Goal: Task Accomplishment & Management: Manage account settings

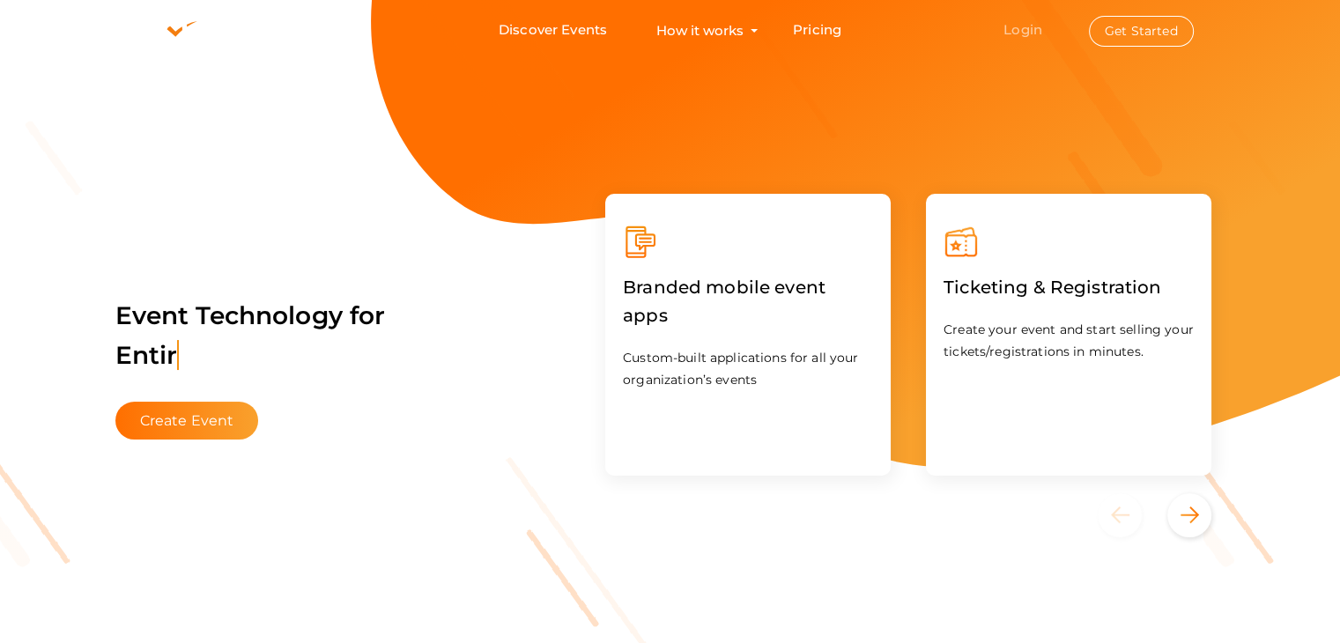
click at [1026, 31] on link "Login" at bounding box center [1023, 29] width 39 height 17
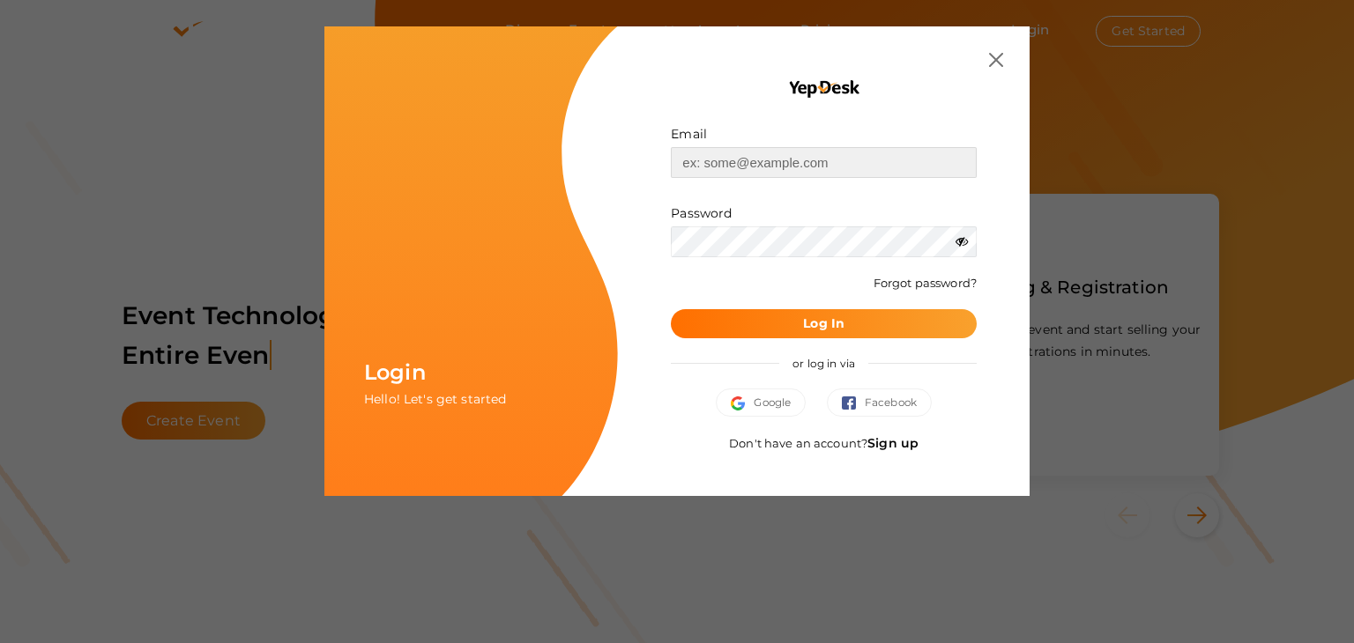
click at [814, 159] on input "text" at bounding box center [824, 162] width 306 height 31
type input "[EMAIL_ADDRESS][DOMAIN_NAME]"
click at [892, 325] on button "Log In" at bounding box center [824, 323] width 306 height 29
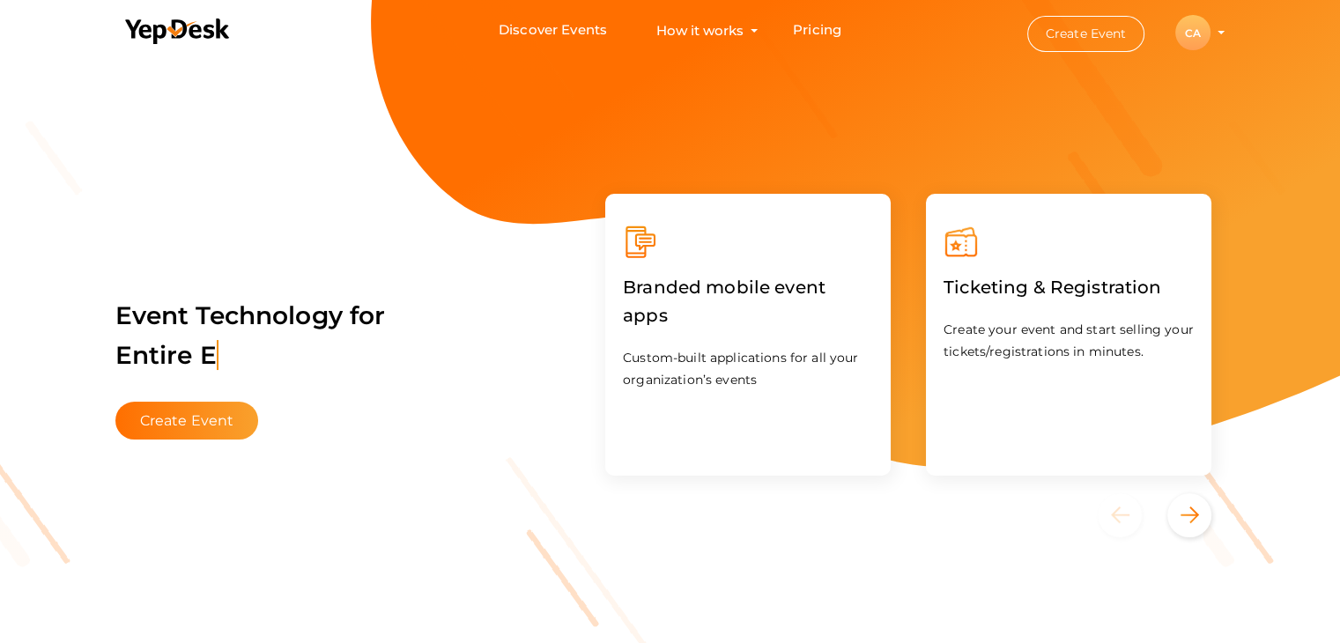
click at [1198, 31] on div "CA" at bounding box center [1193, 32] width 35 height 35
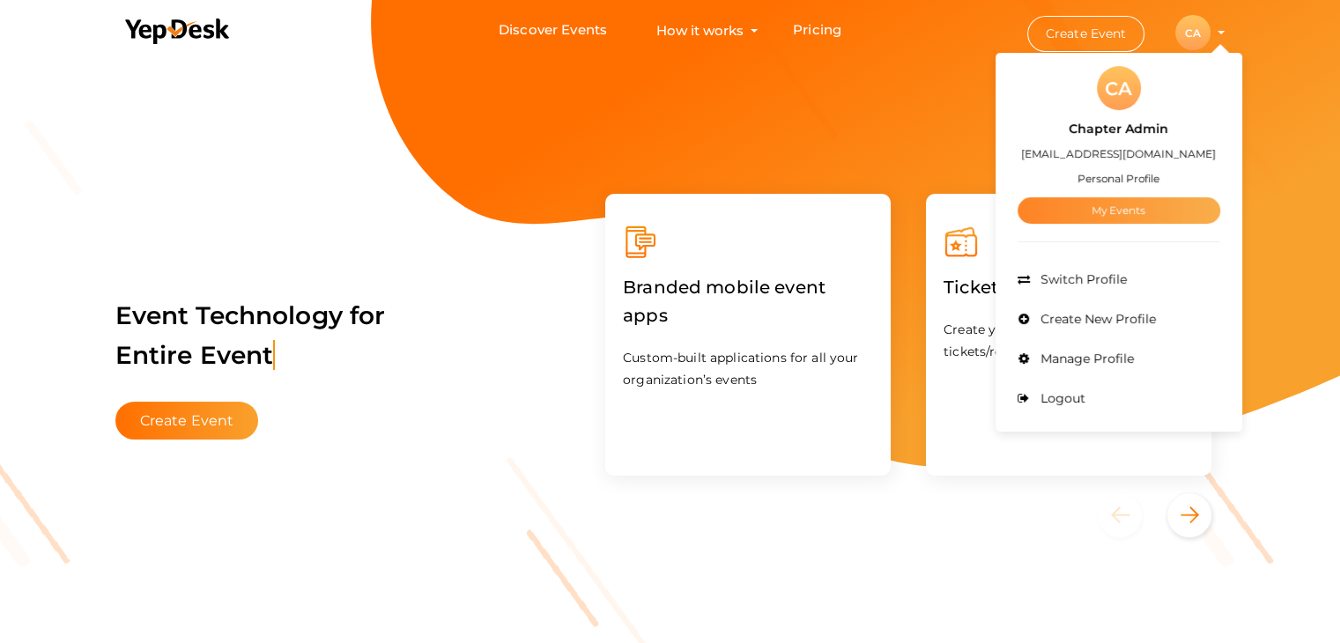
click at [1102, 208] on link "My Events" at bounding box center [1119, 210] width 203 height 26
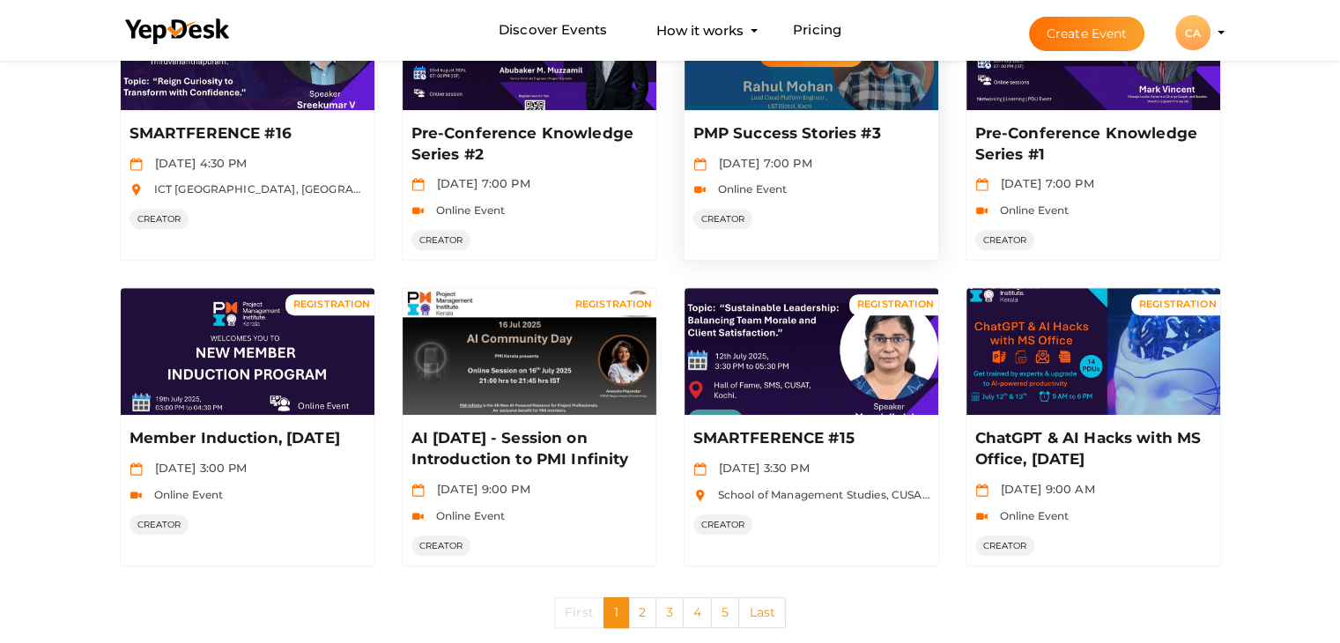
scroll to position [878, 0]
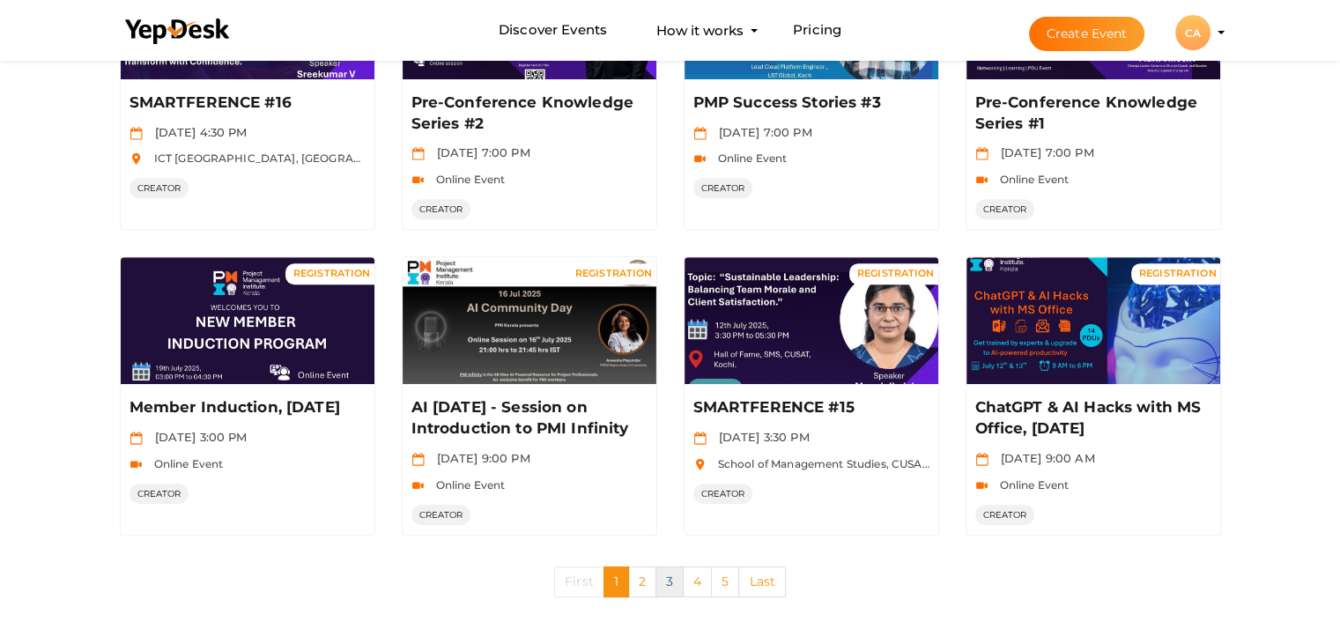
click at [664, 583] on link "3" at bounding box center [670, 582] width 28 height 31
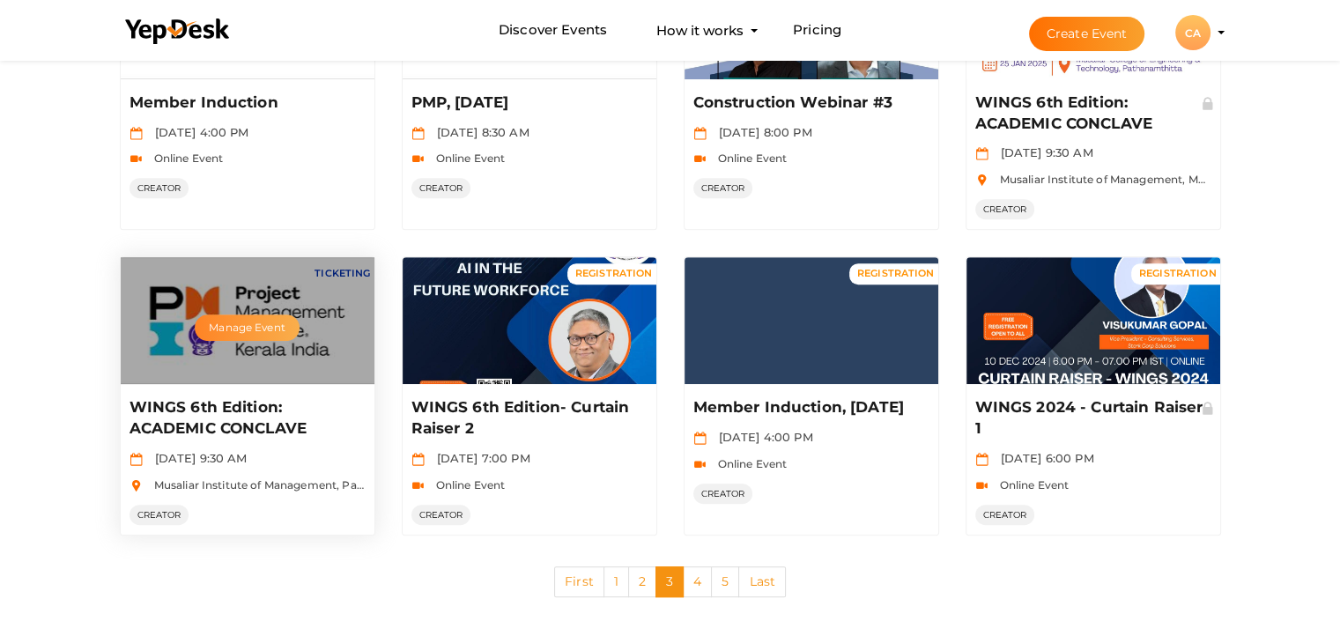
click at [240, 317] on button "Manage Event" at bounding box center [247, 328] width 104 height 26
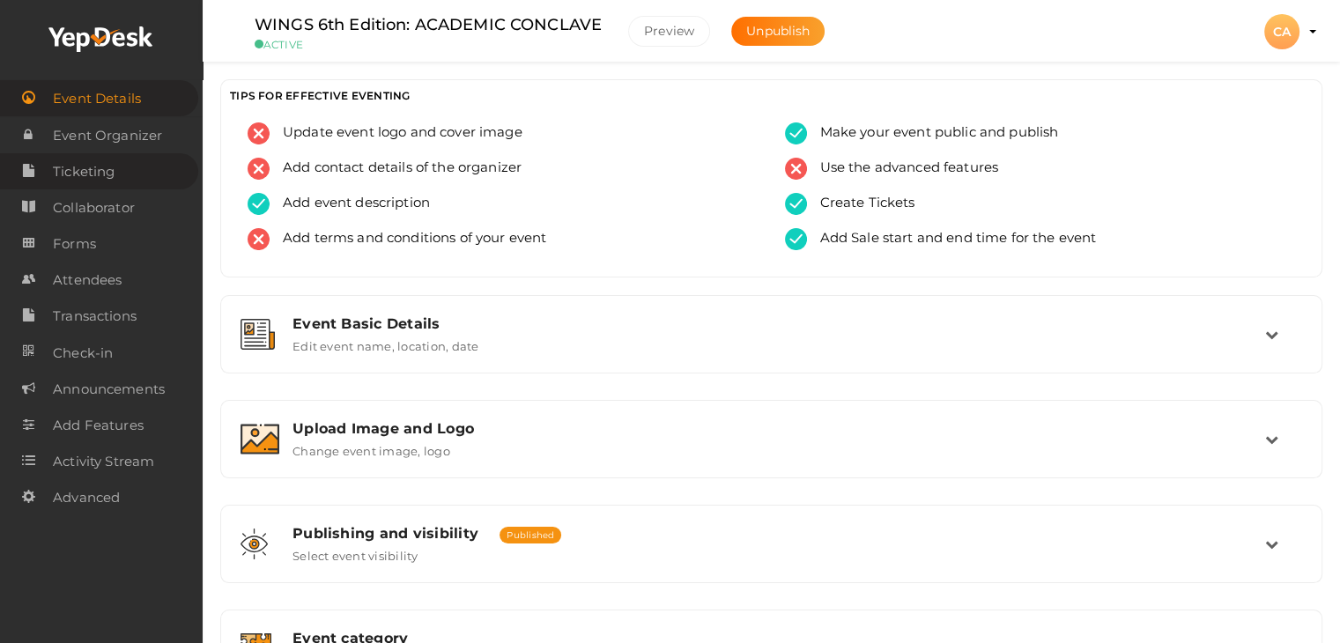
click at [98, 175] on span "Ticketing" at bounding box center [84, 171] width 62 height 35
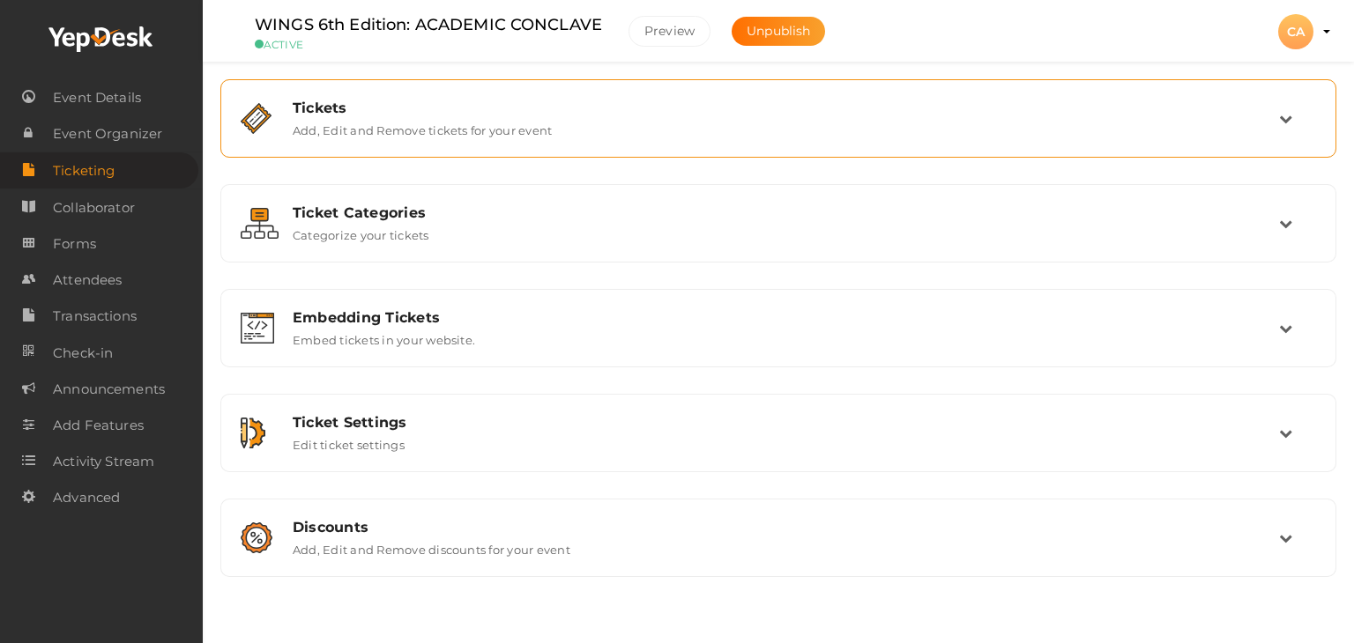
click at [335, 107] on div "Tickets" at bounding box center [786, 108] width 986 height 17
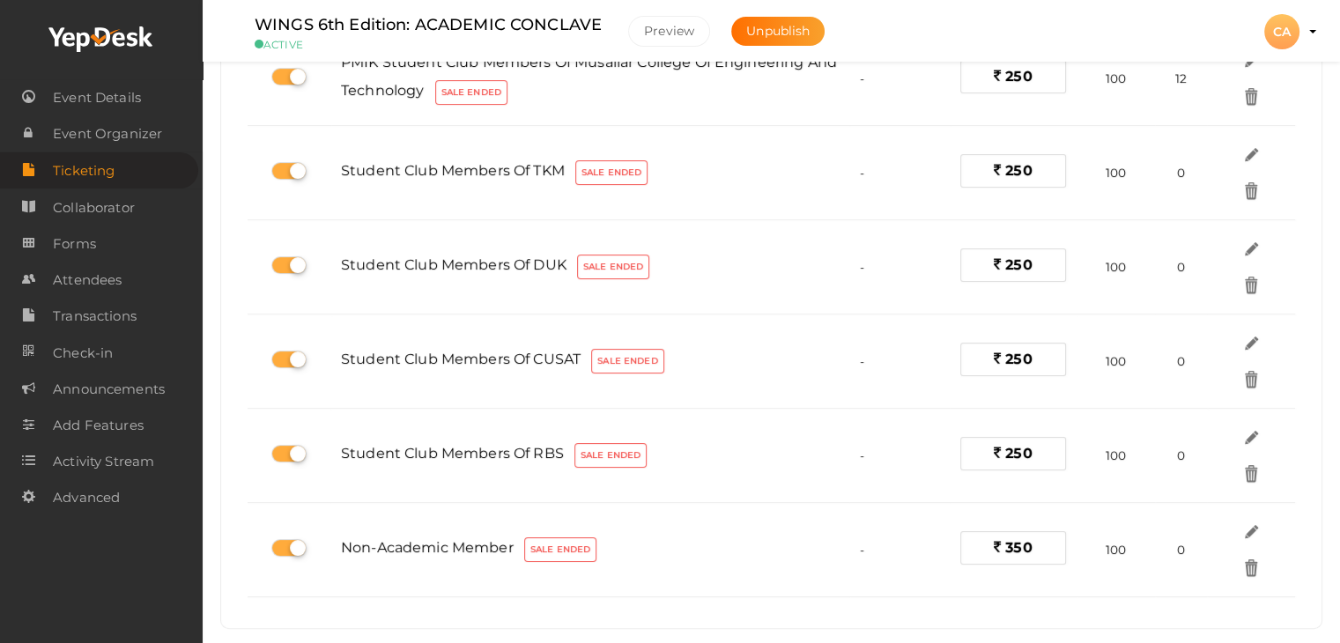
scroll to position [353, 0]
